Goal: Transaction & Acquisition: Obtain resource

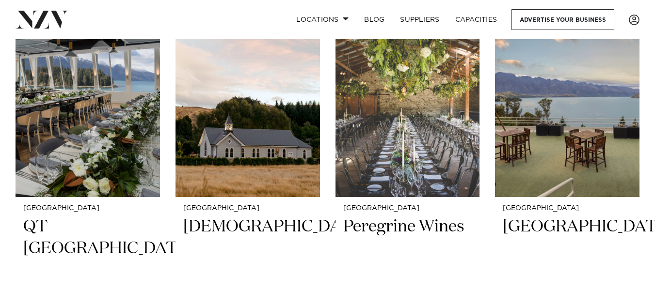
scroll to position [439, 0]
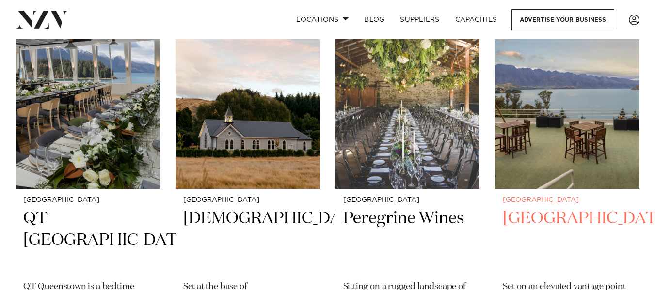
click at [574, 134] on img at bounding box center [567, 91] width 144 height 193
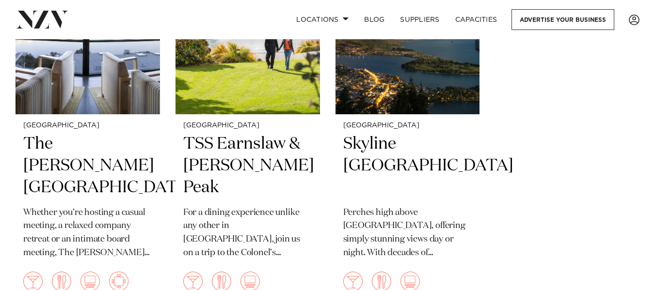
scroll to position [1300, 0]
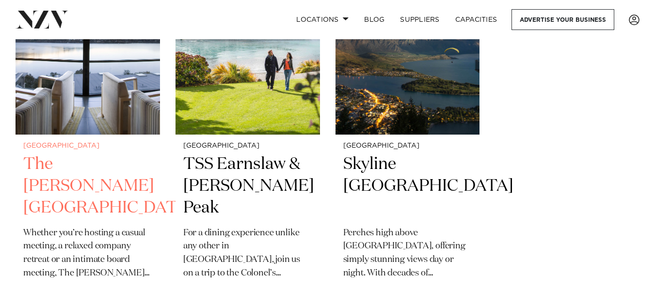
click at [51, 154] on h2 "The [PERSON_NAME][GEOGRAPHIC_DATA]" at bounding box center [87, 186] width 129 height 65
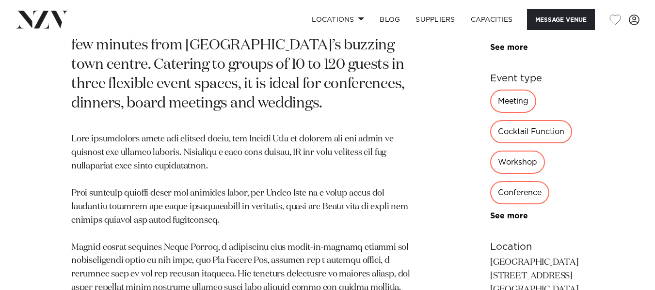
scroll to position [560, 0]
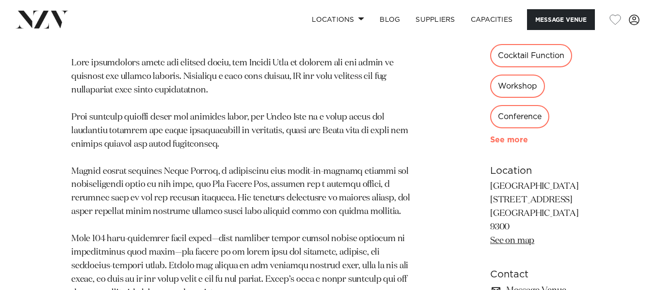
click at [490, 144] on link "See more" at bounding box center [528, 140] width 76 height 8
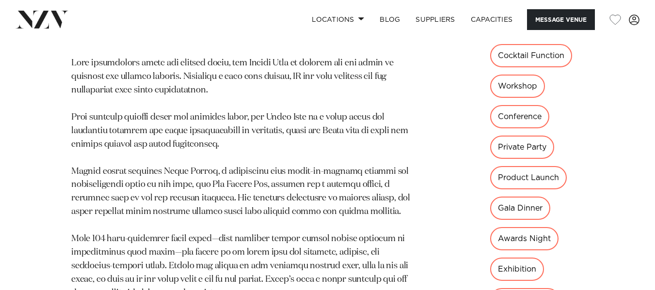
click at [579, 17] on button "Message Venue" at bounding box center [561, 19] width 68 height 21
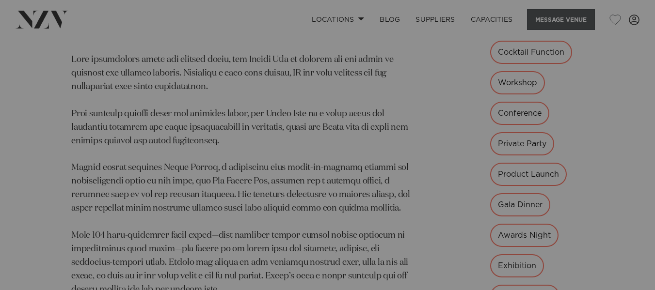
scroll to position [564, 0]
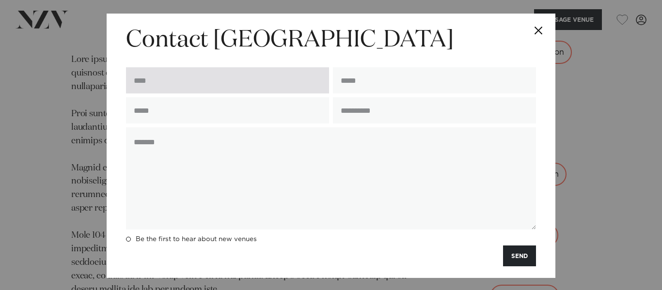
click at [155, 79] on input "text" at bounding box center [227, 80] width 203 height 26
type input "**********"
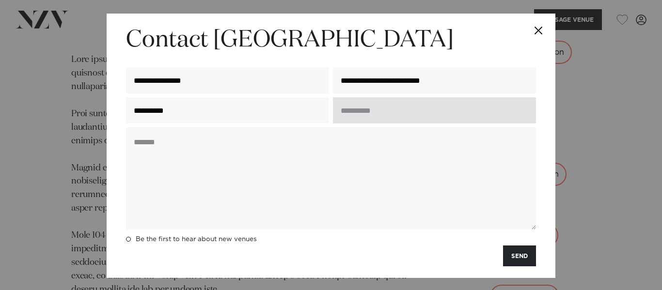
click at [382, 117] on input "text" at bounding box center [434, 110] width 203 height 26
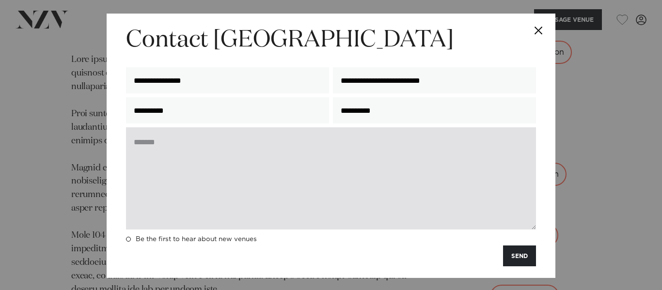
type input "**********"
click at [278, 142] on textarea at bounding box center [331, 179] width 410 height 102
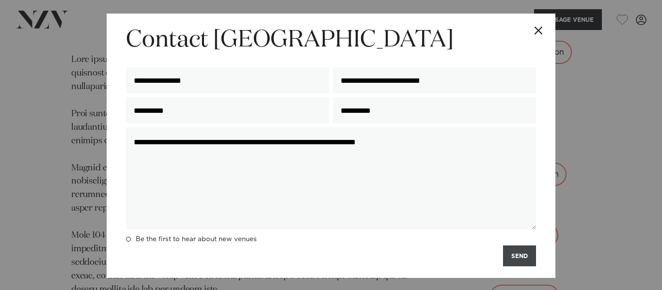
type textarea "**********"
click at [521, 258] on button "SEND" at bounding box center [519, 256] width 33 height 21
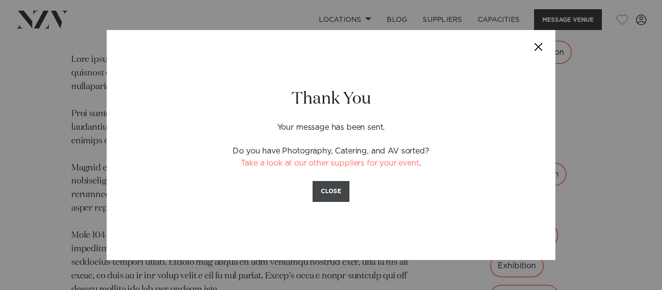
click at [342, 188] on button "CLOSE" at bounding box center [331, 191] width 37 height 21
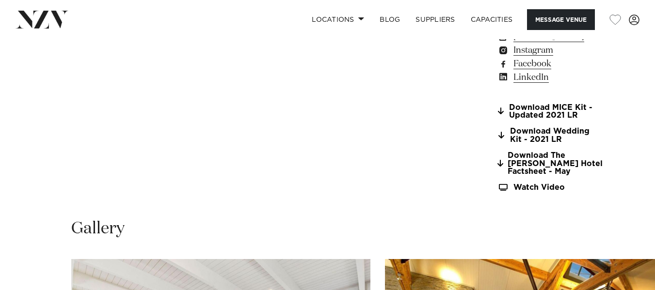
scroll to position [846, 0]
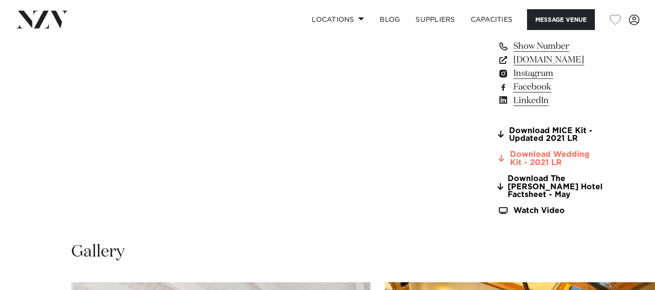
click at [524, 151] on link "Download Wedding Kit - 2021 LR" at bounding box center [549, 159] width 105 height 16
